Goal: Task Accomplishment & Management: Manage account settings

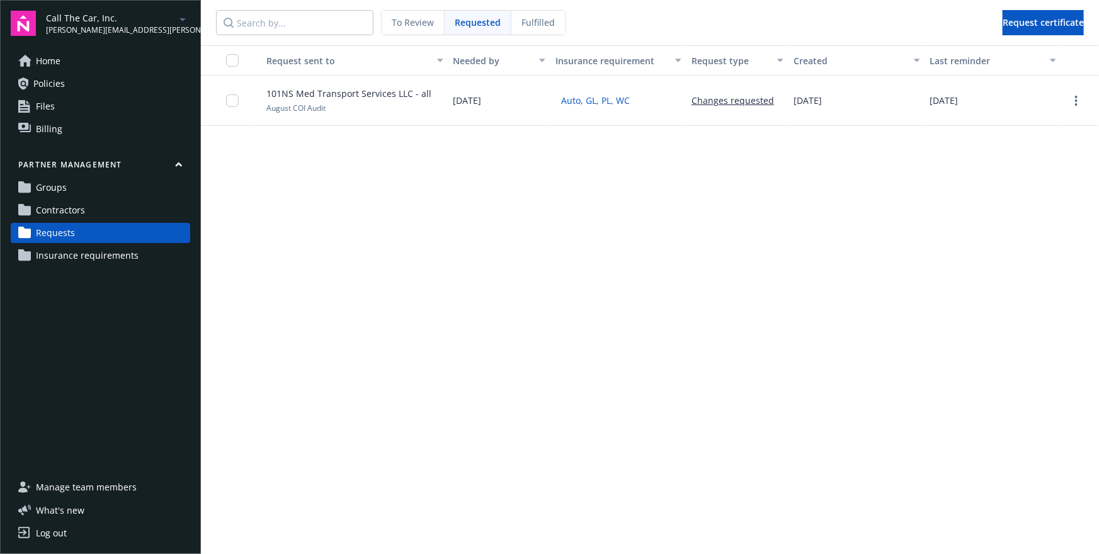
click at [89, 210] on link "Contractors" at bounding box center [100, 210] width 179 height 20
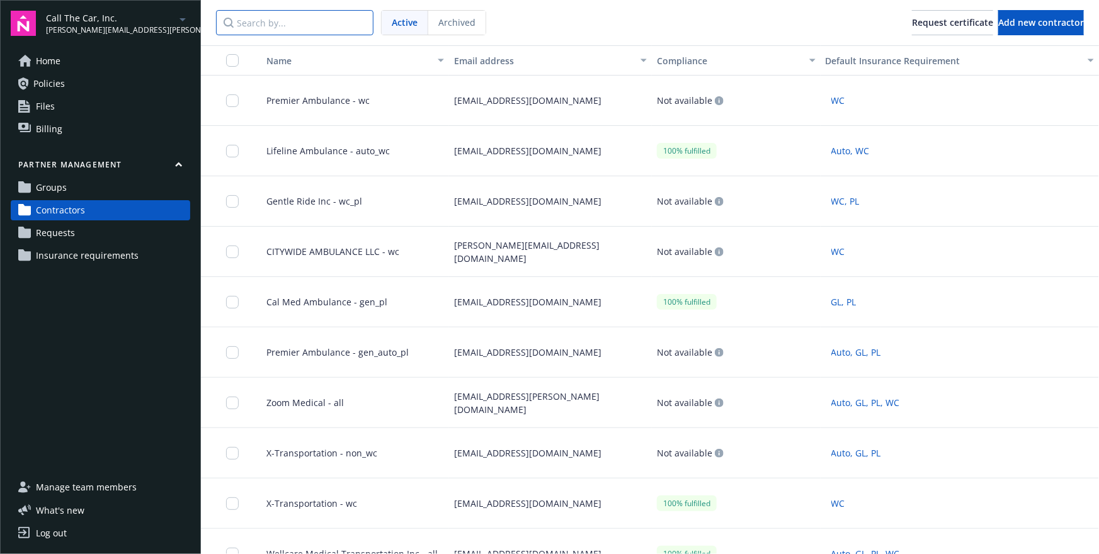
click at [266, 24] on input "Search by..." at bounding box center [294, 22] width 157 height 25
paste input "ARC Imperial Valley"
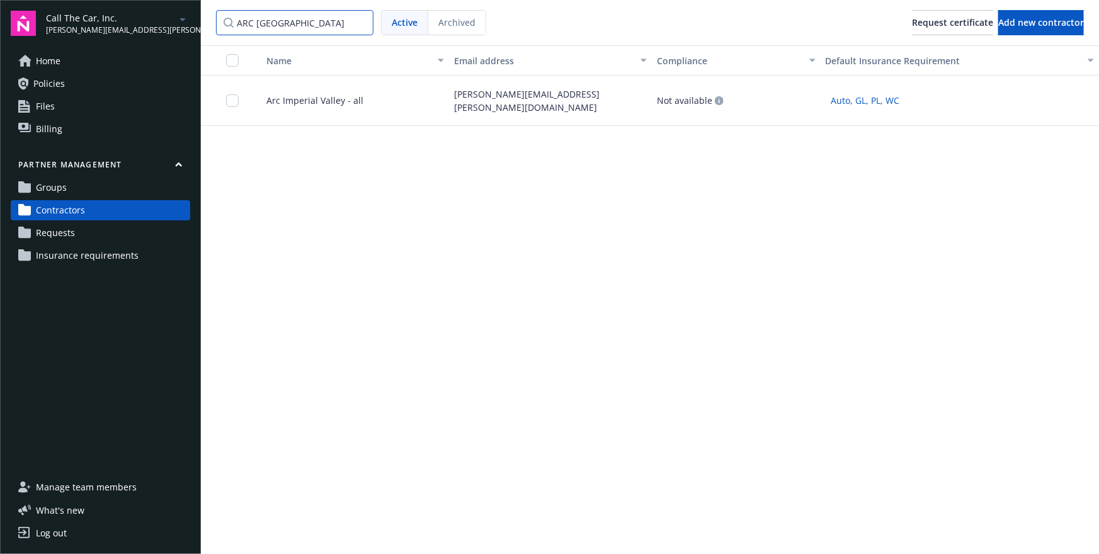
type input "ARC Imperial Valley"
click at [363, 98] on div "Arc Imperial Valley - all" at bounding box center [350, 101] width 198 height 50
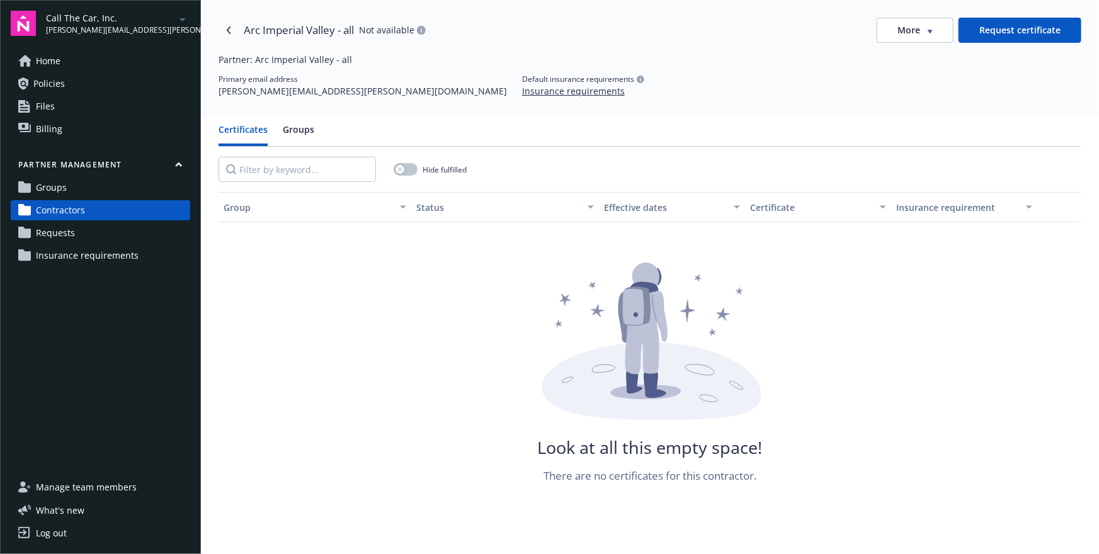
click at [292, 131] on button "Groups" at bounding box center [298, 134] width 31 height 23
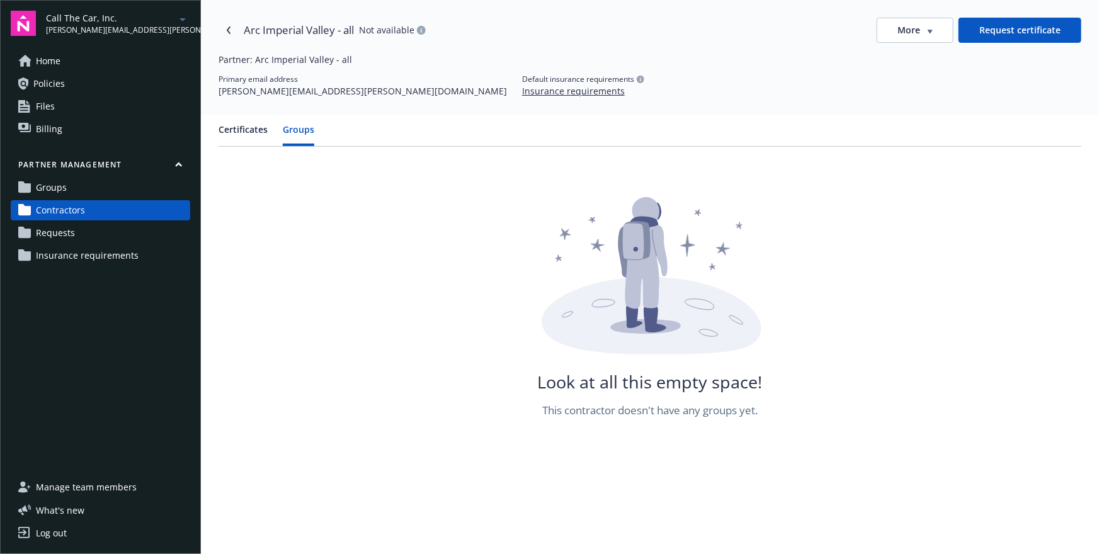
click at [242, 128] on button "Certificates" at bounding box center [242, 134] width 49 height 23
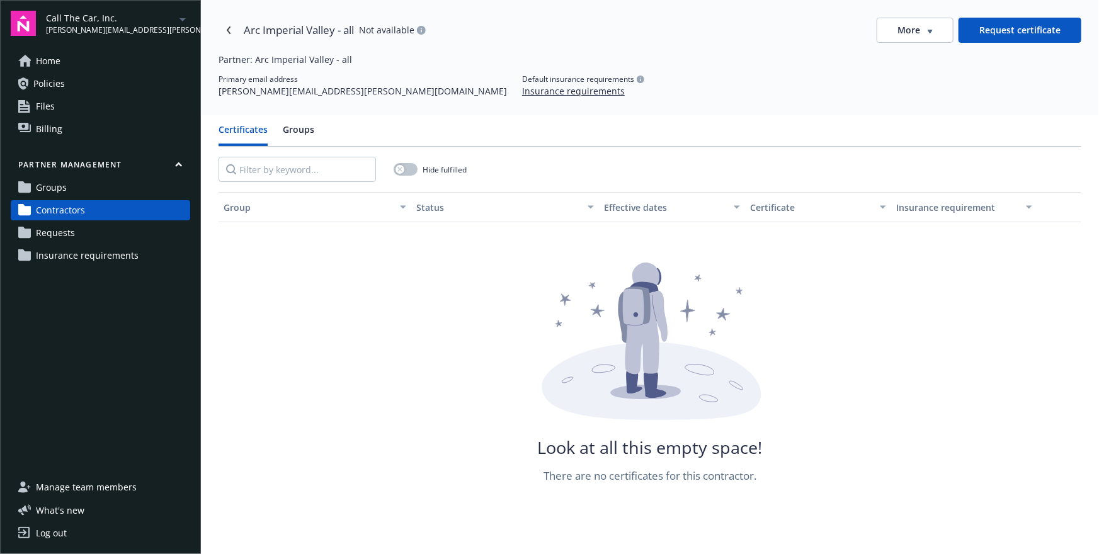
click at [918, 26] on span "More" at bounding box center [908, 30] width 23 height 13
click at [900, 79] on div "Attach certificate" at bounding box center [918, 77] width 108 height 21
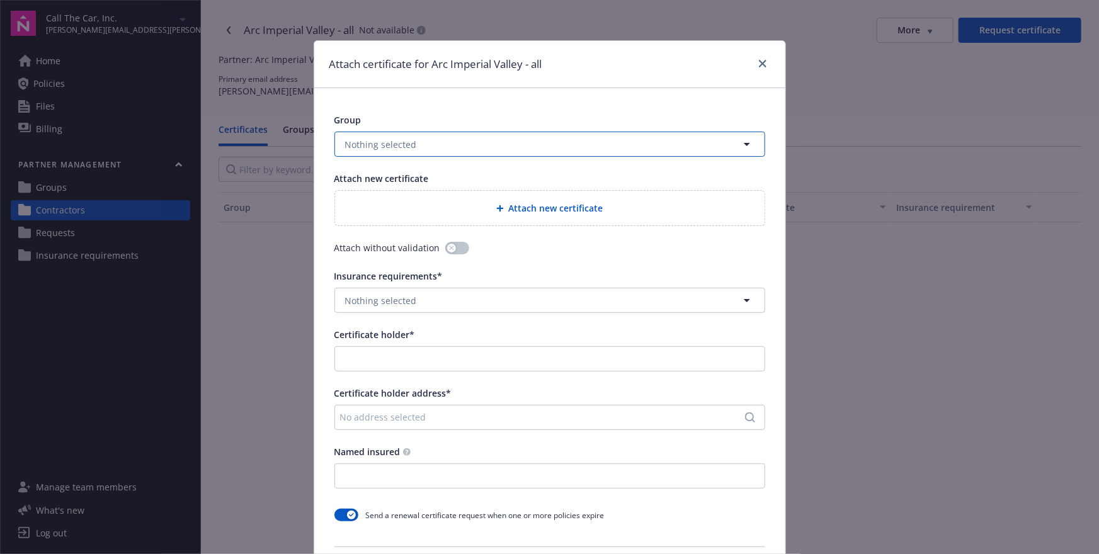
click at [531, 150] on button "Nothing selected" at bounding box center [549, 144] width 431 height 25
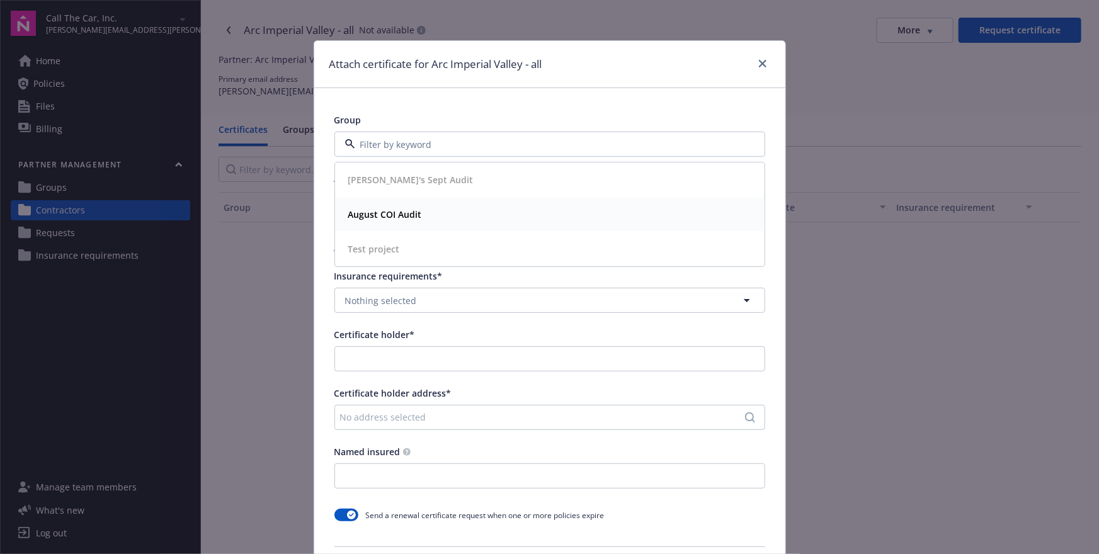
click at [443, 206] on div "August COI Audit" at bounding box center [549, 215] width 413 height 18
click at [548, 201] on div "Attach new certificate" at bounding box center [549, 208] width 409 height 14
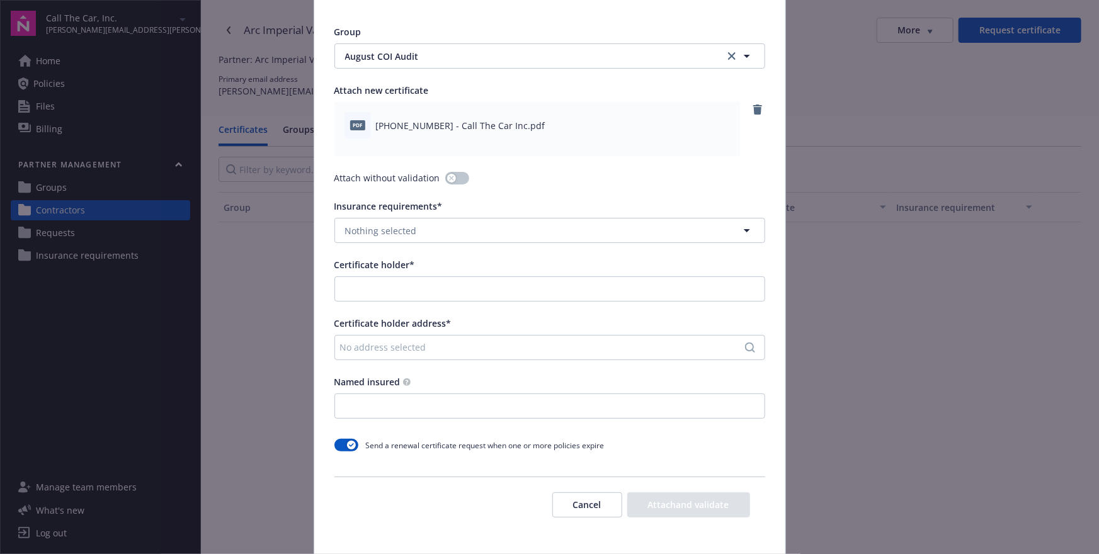
scroll to position [103, 0]
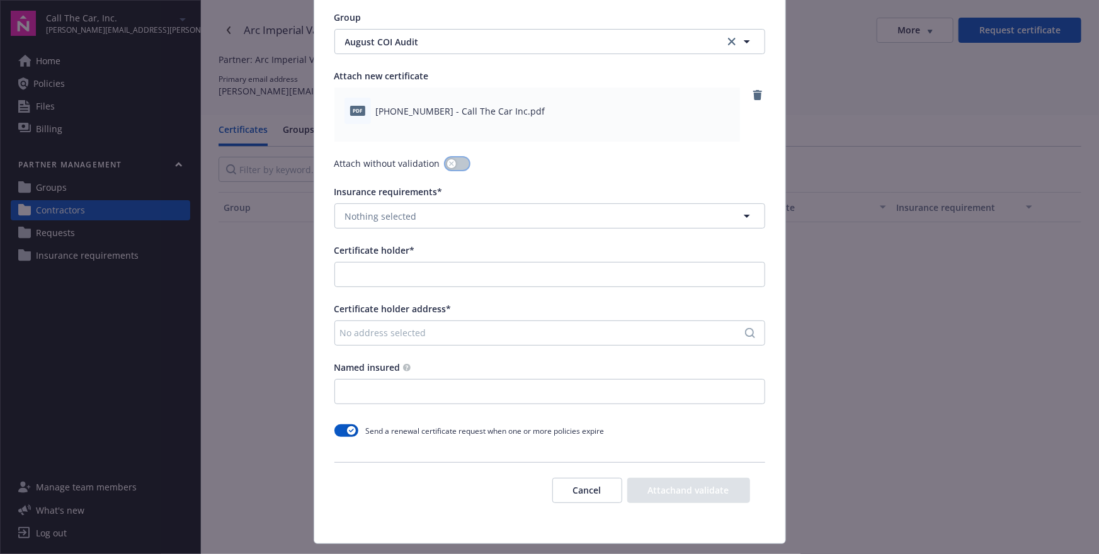
click at [454, 166] on button "button" at bounding box center [457, 163] width 24 height 13
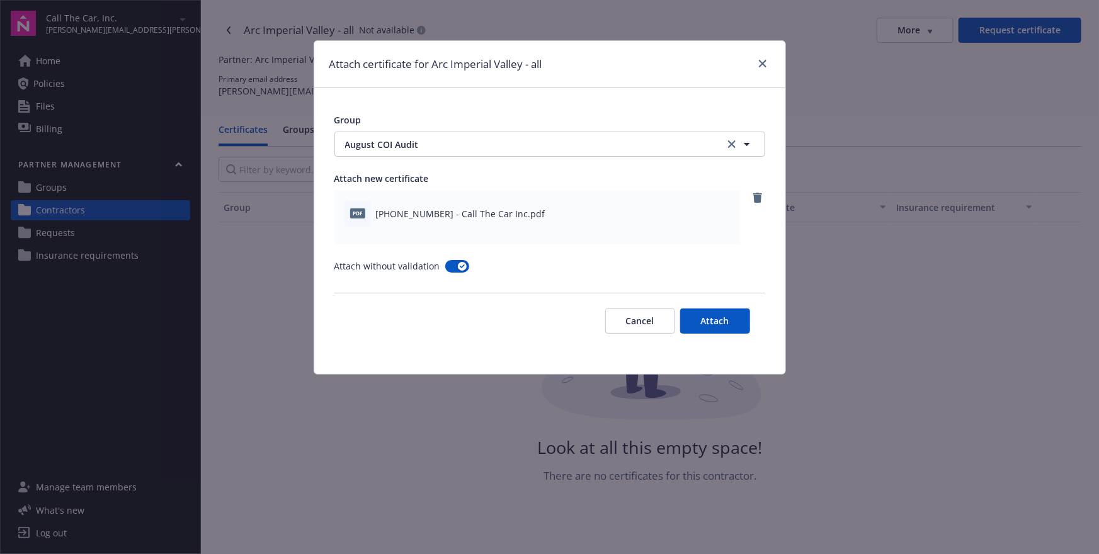
click at [724, 324] on button "Attach" at bounding box center [715, 321] width 70 height 25
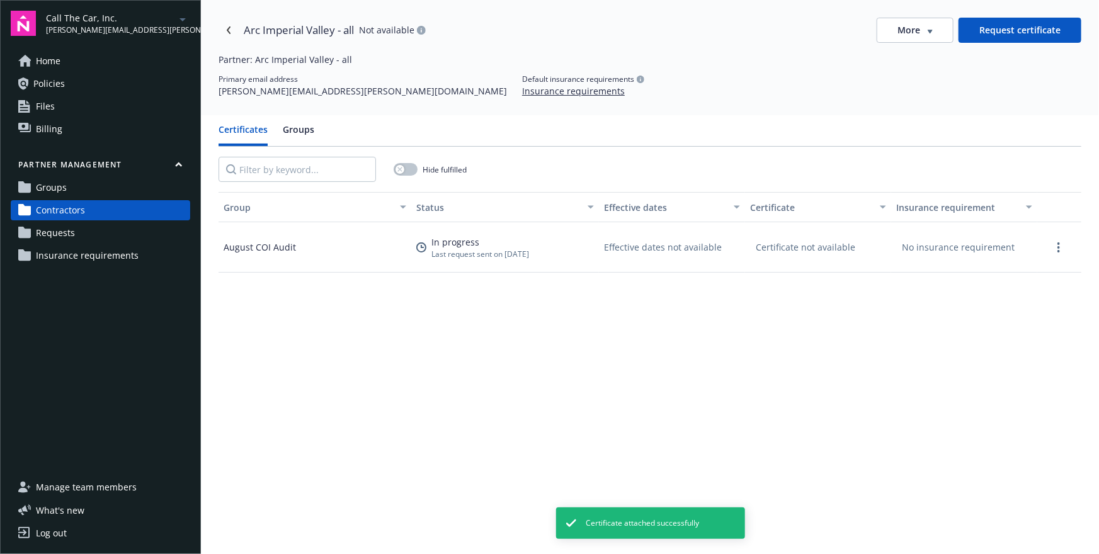
click at [661, 324] on div "Group Status Effective dates Certificate Insurance requirement August COI Audit…" at bounding box center [649, 446] width 863 height 509
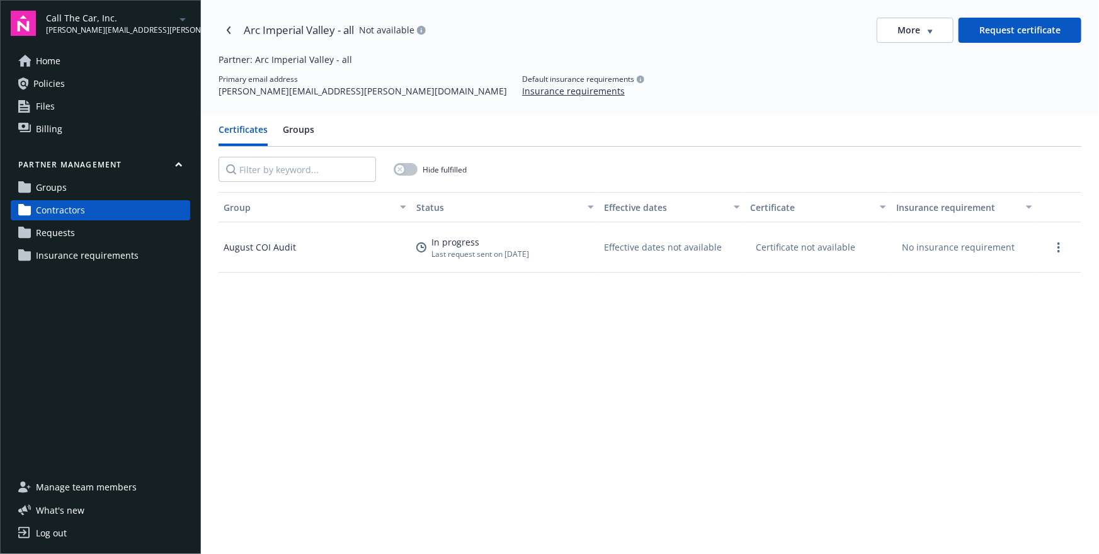
click at [460, 247] on div "In progress" at bounding box center [480, 241] width 98 height 13
click at [569, 107] on div "Arc Imperial Valley - all Not available More Request certificate Partner: Arc I…" at bounding box center [650, 57] width 898 height 115
